Goal: Information Seeking & Learning: Find specific fact

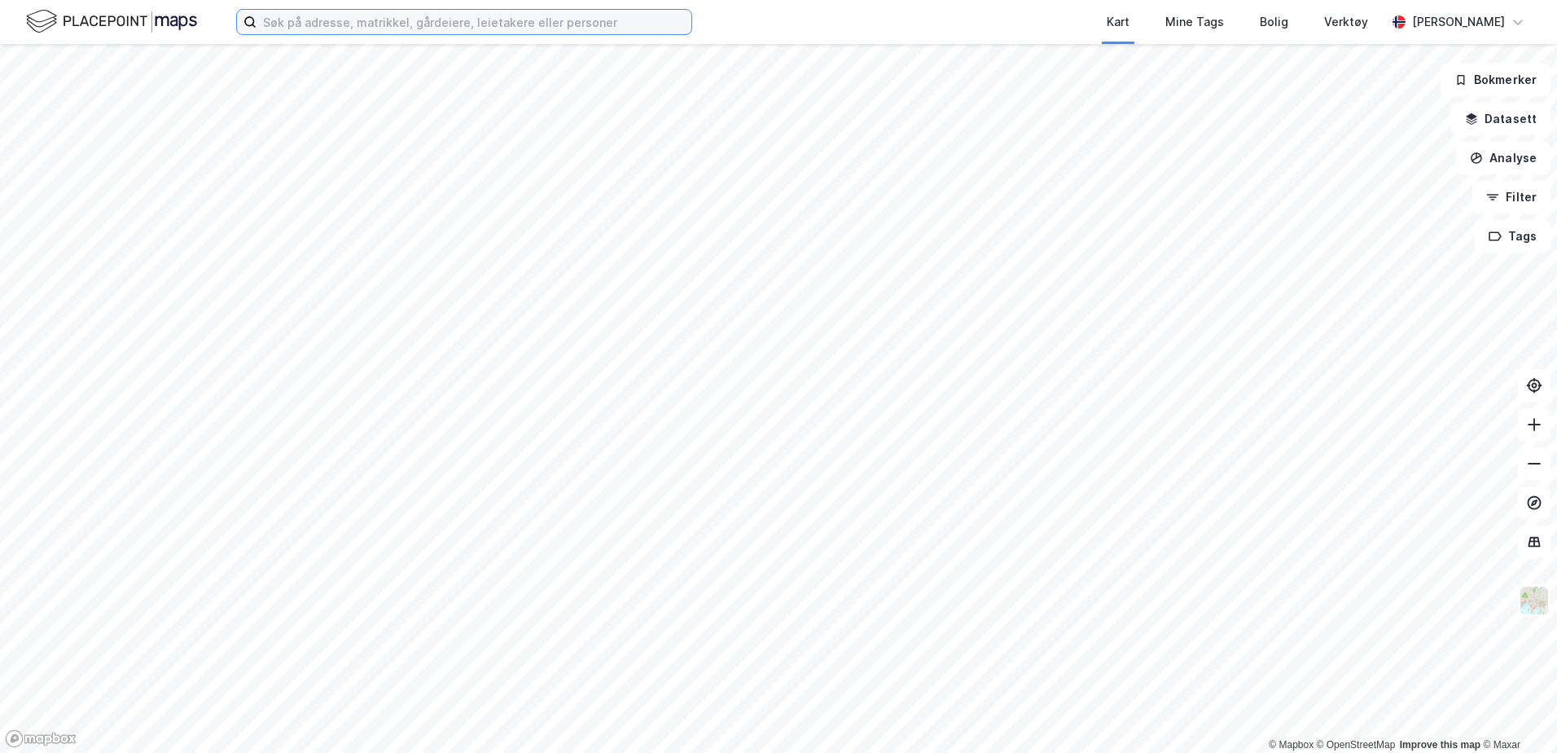
drag, startPoint x: 0, startPoint y: 0, endPoint x: 638, endPoint y: 18, distance: 638.0
click at [638, 18] on input at bounding box center [474, 22] width 435 height 24
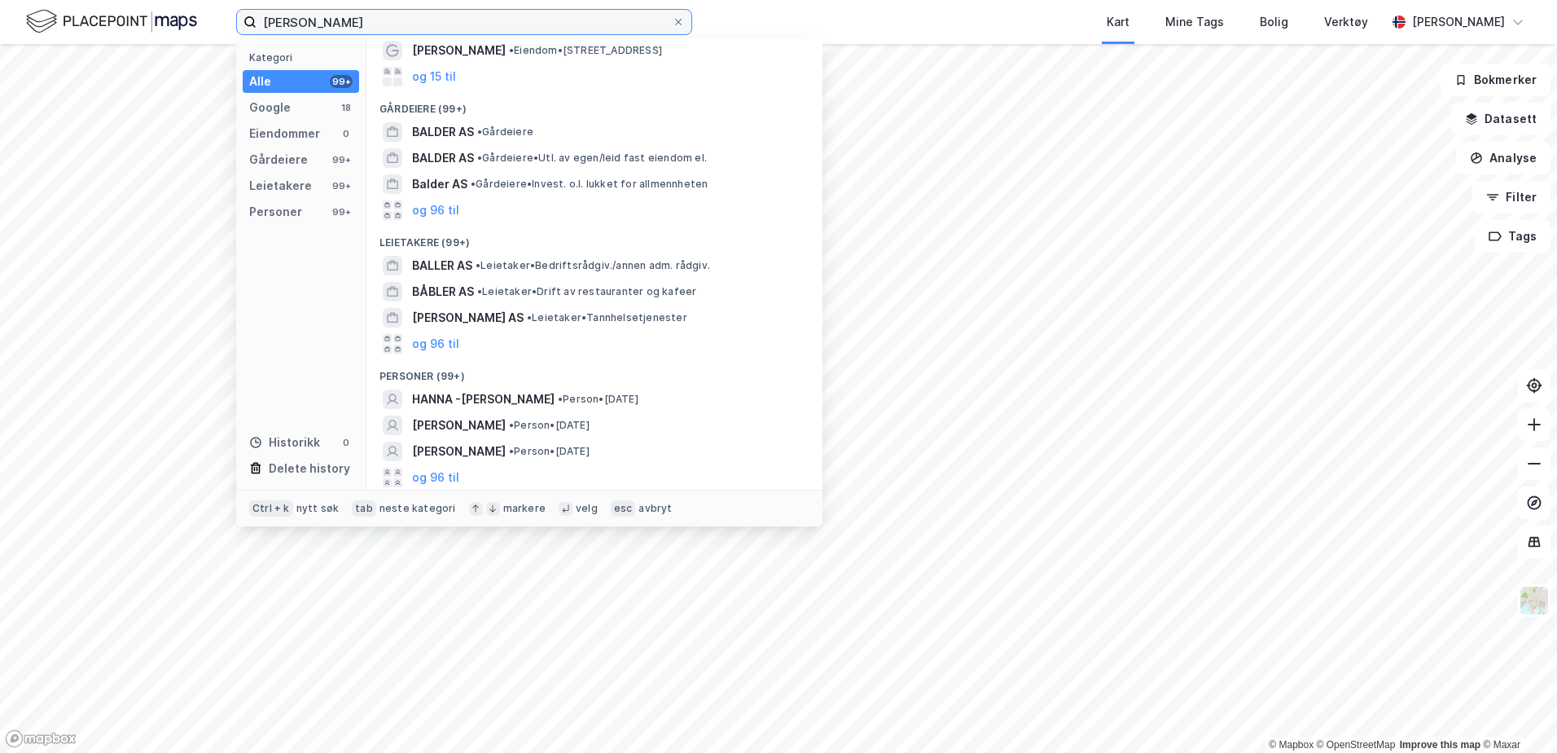
scroll to position [109, 0]
type input "[PERSON_NAME]"
click at [427, 493] on div "Ctrl + k nytt søk tab neste kategori markere velg esc avbryt" at bounding box center [529, 507] width 586 height 37
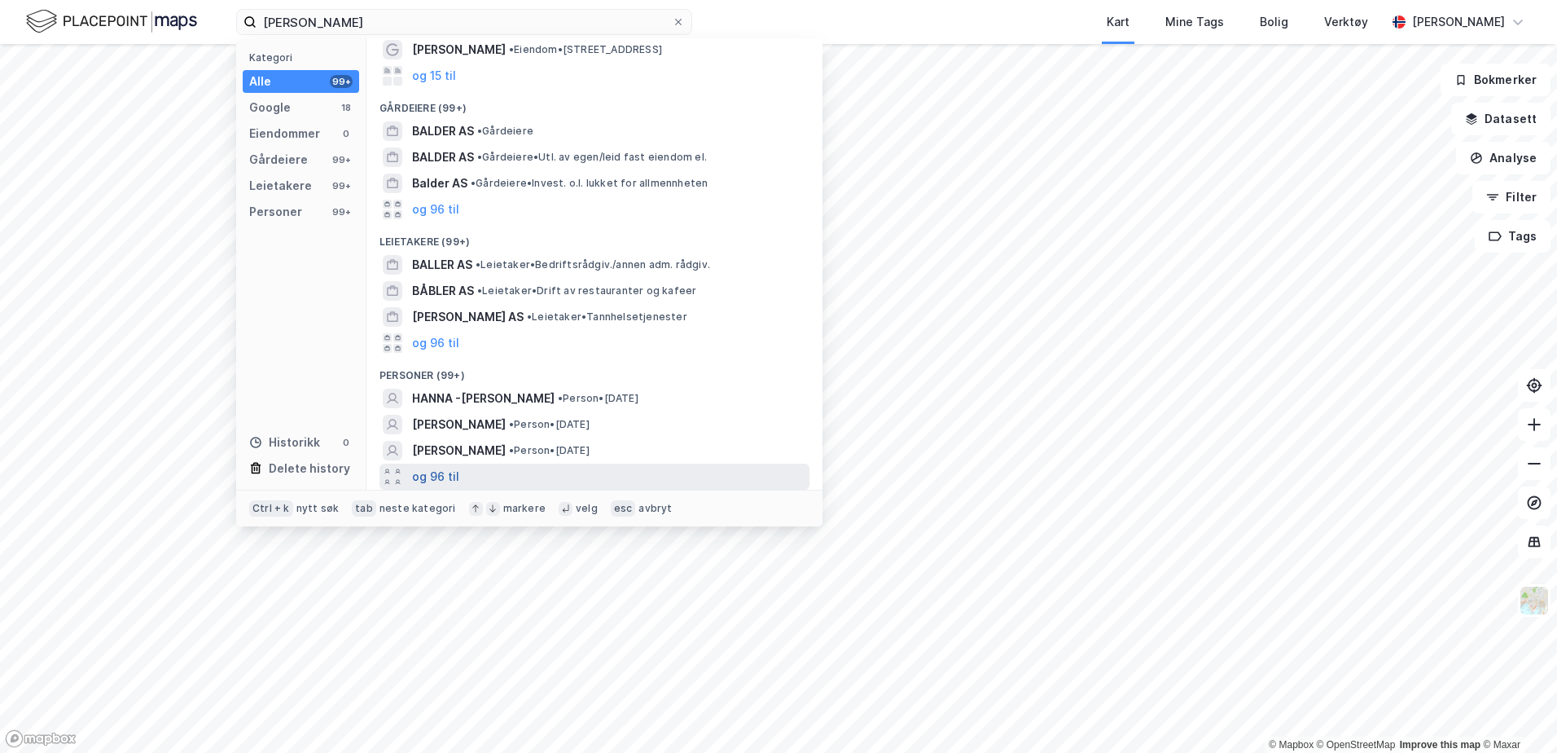
click at [427, 480] on button "og 96 til" at bounding box center [435, 477] width 47 height 20
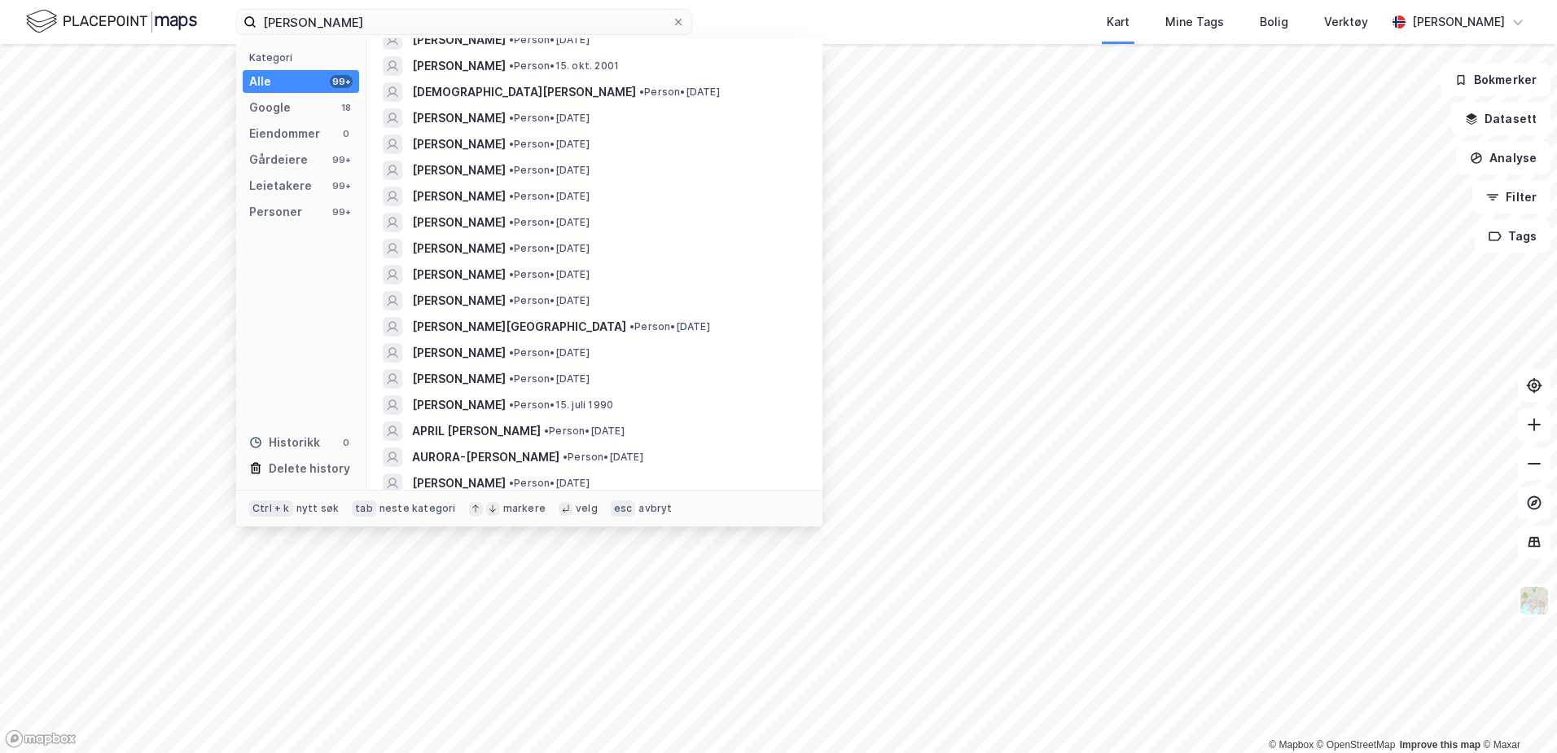
scroll to position [2585, 0]
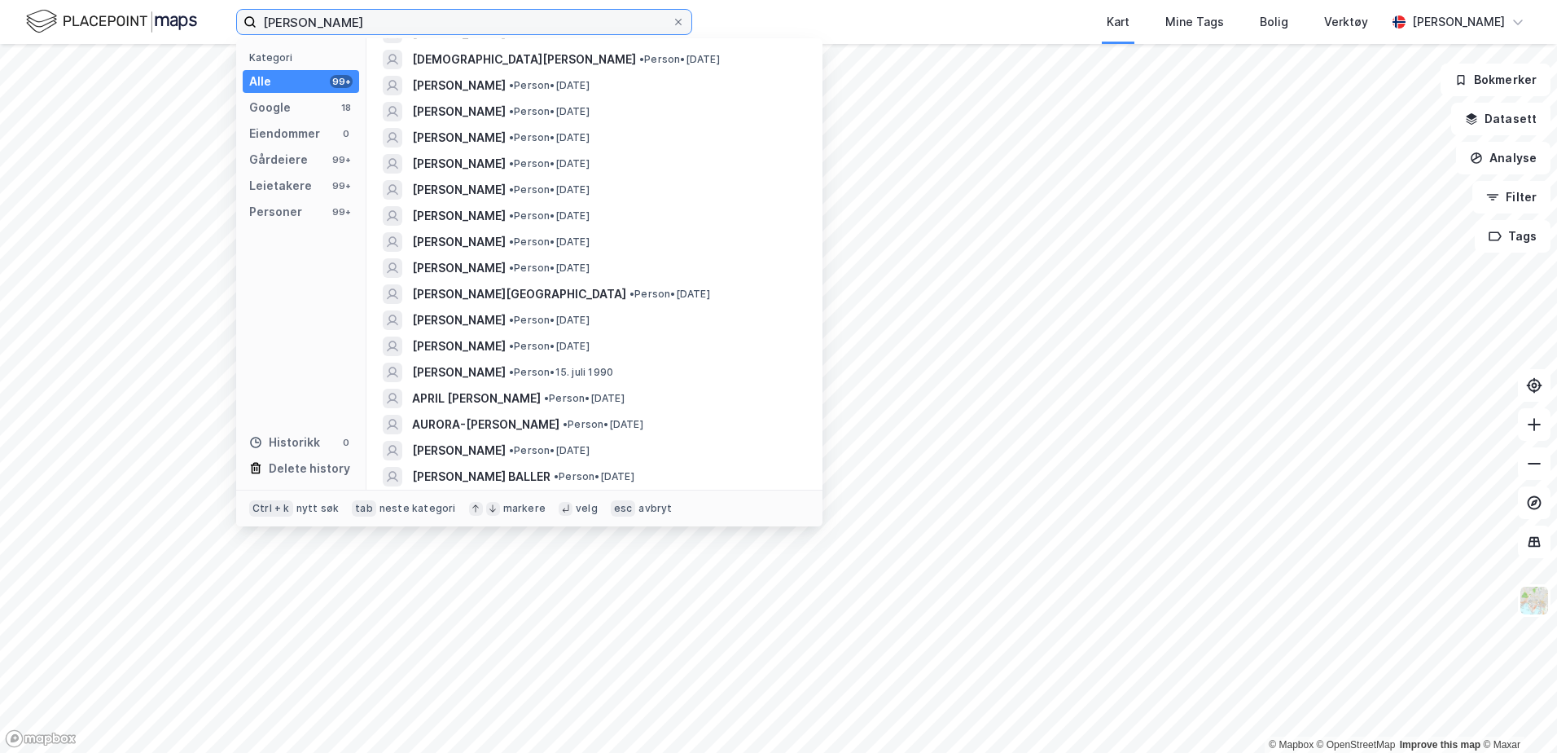
drag, startPoint x: 469, startPoint y: 20, endPoint x: 36, endPoint y: -19, distance: 435.0
click at [36, 0] on html "[PERSON_NAME] Kategori Alle 99+ Google 18 Eiendommer 0 Gårdeiere 99+ Leietakere…" at bounding box center [778, 376] width 1557 height 753
